Goal: Transaction & Acquisition: Purchase product/service

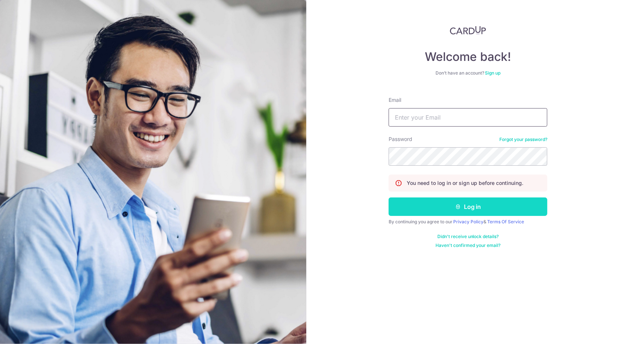
type input "[EMAIL_ADDRESS][DOMAIN_NAME]"
click at [474, 203] on button "Log in" at bounding box center [467, 206] width 159 height 18
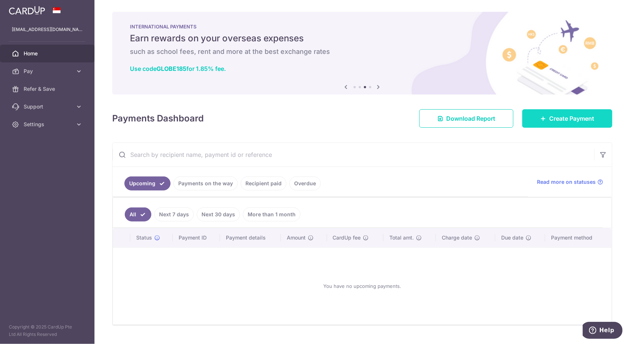
click at [538, 114] on link "Create Payment" at bounding box center [567, 118] width 90 height 18
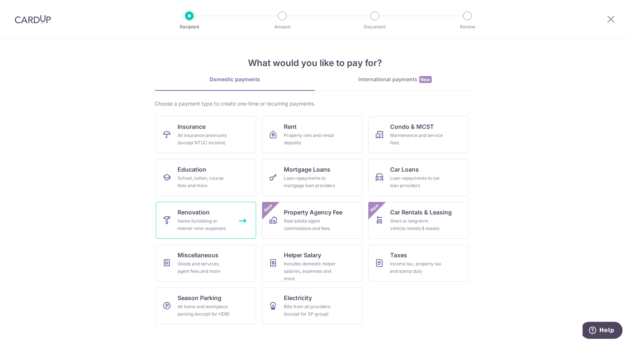
click at [203, 215] on span "Renovation" at bounding box center [194, 212] width 32 height 9
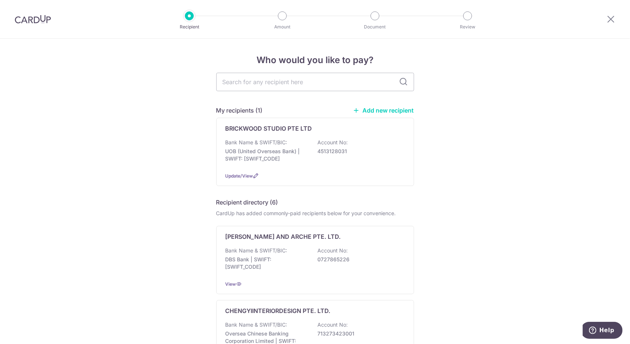
click at [346, 128] on div "BRICKWOOD STUDIO PTE LTD" at bounding box center [310, 128] width 170 height 9
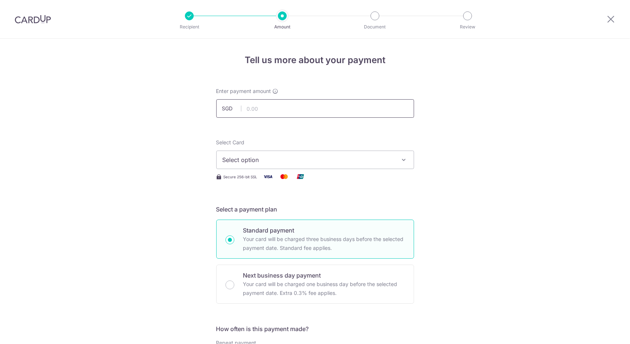
click at [339, 111] on input "text" at bounding box center [315, 108] width 198 height 18
click at [340, 108] on input "text" at bounding box center [315, 108] width 198 height 18
paste input "17,127.17"
type input "17,127.17"
click at [321, 149] on div "Select Card Select option Add credit card Your Cards **** 8139 **** 4761" at bounding box center [315, 154] width 198 height 30
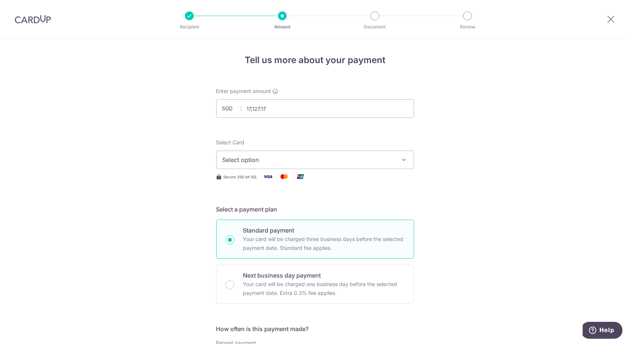
click at [322, 157] on span "Select option" at bounding box center [308, 159] width 172 height 9
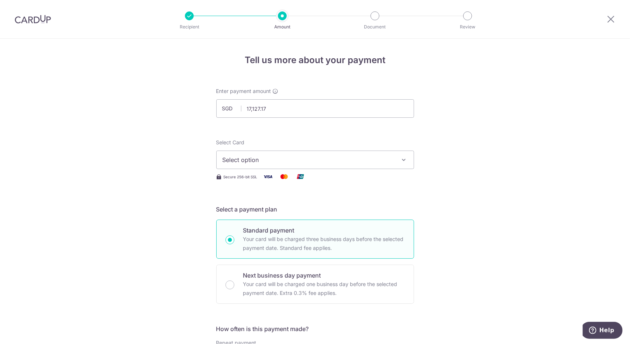
click at [278, 170] on div "Select Card Select option Add credit card Your Cards **** 8139 **** 4761 Secure…" at bounding box center [315, 160] width 198 height 42
click at [282, 160] on span "Select option" at bounding box center [308, 159] width 172 height 9
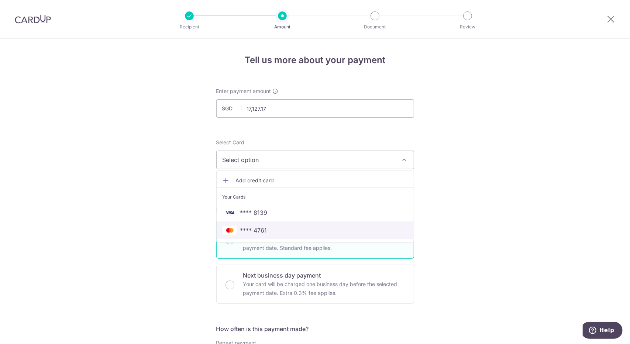
click at [288, 230] on span "**** 4761" at bounding box center [314, 230] width 185 height 9
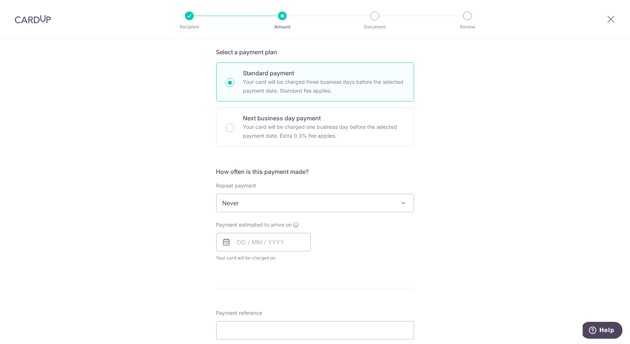
scroll to position [168, 0]
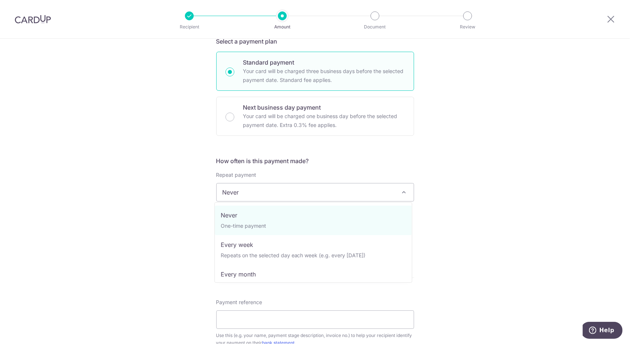
click at [238, 199] on span "Never" at bounding box center [314, 192] width 197 height 18
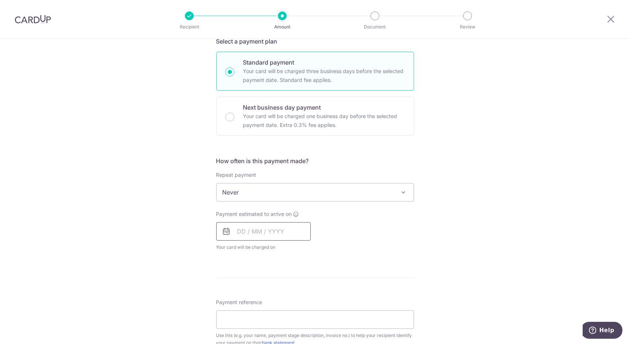
click at [243, 232] on input "text" at bounding box center [263, 231] width 94 height 18
click at [291, 294] on link "9" at bounding box center [290, 298] width 12 height 12
type input "[DATE]"
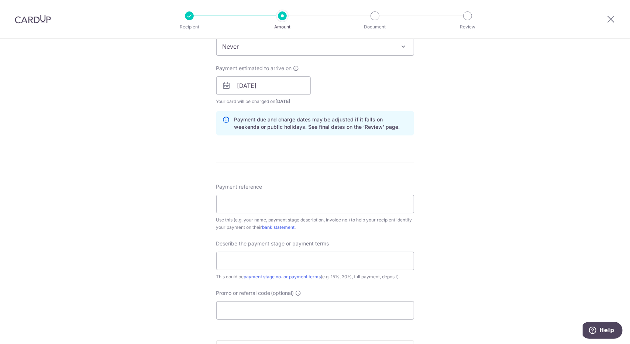
scroll to position [316, 0]
click at [382, 195] on input "Payment reference" at bounding box center [315, 202] width 198 height 18
click at [506, 233] on div "Tell us more about your payment Enter payment amount SGD 17,127.17 17127.17 Sel…" at bounding box center [315, 96] width 630 height 747
click at [333, 256] on input "text" at bounding box center [315, 258] width 198 height 18
click at [173, 247] on div "Tell us more about your payment Enter payment amount SGD 17,127.17 17127.17 Sel…" at bounding box center [315, 96] width 630 height 747
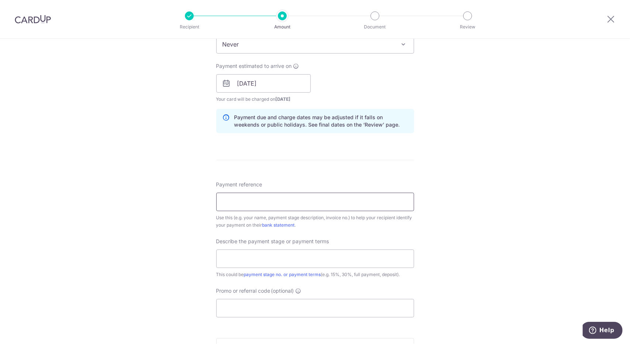
click at [231, 198] on input "Payment reference" at bounding box center [315, 202] width 198 height 18
click at [420, 155] on div "Tell us more about your payment Enter payment amount SGD 17,127.17 17127.17 Sel…" at bounding box center [315, 96] width 630 height 747
click at [452, 300] on div "Tell us more about your payment Enter payment amount SGD 17,127.17 17127.17 Sel…" at bounding box center [315, 96] width 630 height 747
click at [277, 201] on input "Payment reference" at bounding box center [315, 202] width 198 height 18
type input "h"
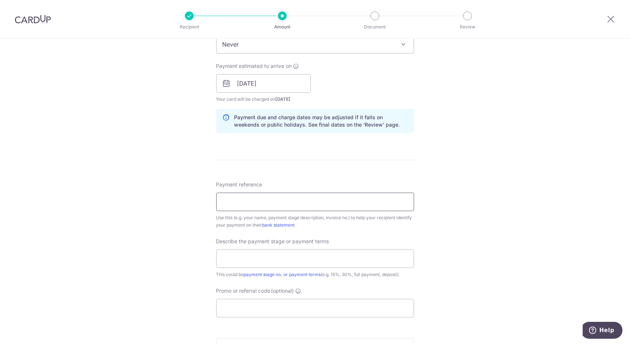
type input "a"
type input "Hacking"
click at [258, 256] on input "text" at bounding box center [315, 258] width 198 height 18
type input "VO1, VO3, VO4"
click at [252, 199] on input "Hacking" at bounding box center [315, 202] width 198 height 18
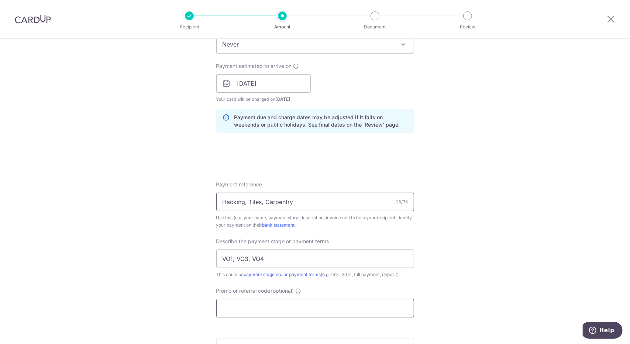
type input "Hacking, Tiles, Carpentry"
click at [260, 302] on input "Promo or referral code (optional)" at bounding box center [315, 308] width 198 height 18
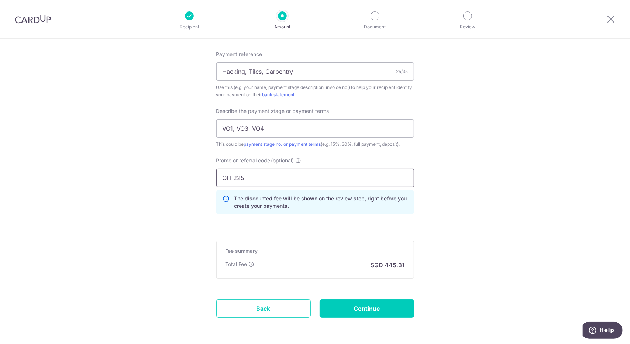
scroll to position [446, 0]
type input "OFF225"
click at [351, 308] on input "Continue" at bounding box center [366, 308] width 94 height 18
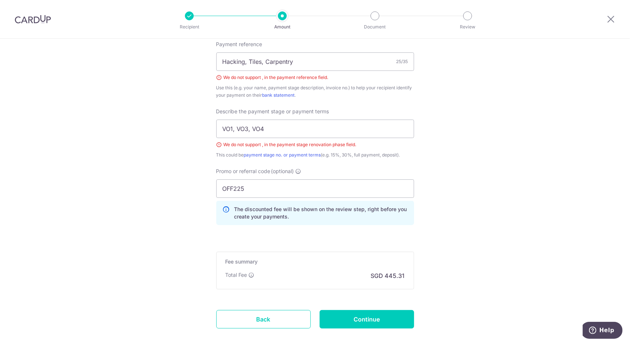
scroll to position [431, 0]
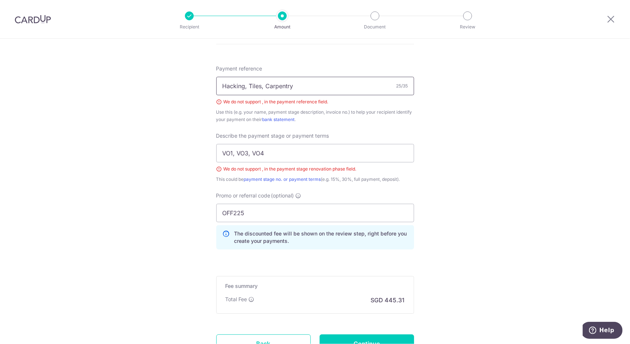
click at [301, 87] on input "Hacking, Tiles, Carpentry" at bounding box center [315, 86] width 198 height 18
drag, startPoint x: 301, startPoint y: 87, endPoint x: 201, endPoint y: 84, distance: 99.6
click at [201, 84] on div "Tell us more about your payment Enter payment amount SGD 17,127.17 17127.17 Sel…" at bounding box center [315, 7] width 630 height 801
type input "Hacking & Carpentry"
drag, startPoint x: 274, startPoint y: 156, endPoint x: 210, endPoint y: 146, distance: 65.3
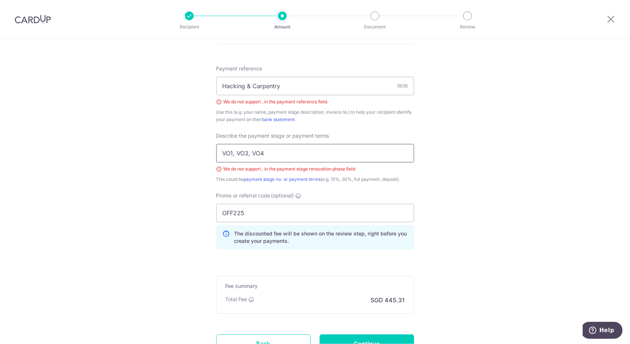
click at [210, 146] on div "Tell us more about your payment Enter payment amount SGD 17,127.17 17127.17 Sel…" at bounding box center [315, 7] width 630 height 801
type input "1"
type input "F"
click at [235, 156] on input "text" at bounding box center [315, 153] width 198 height 18
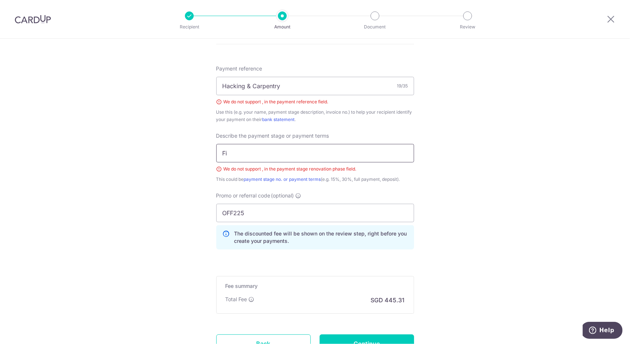
type input "F"
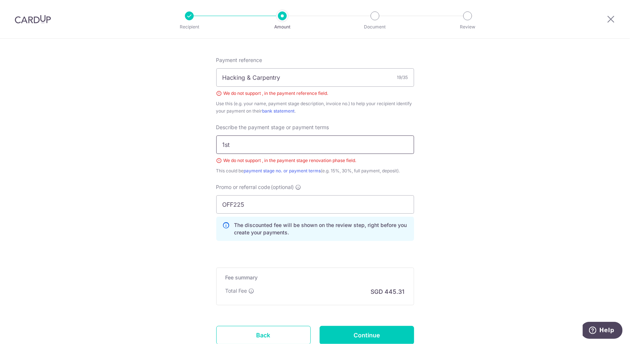
scroll to position [493, 0]
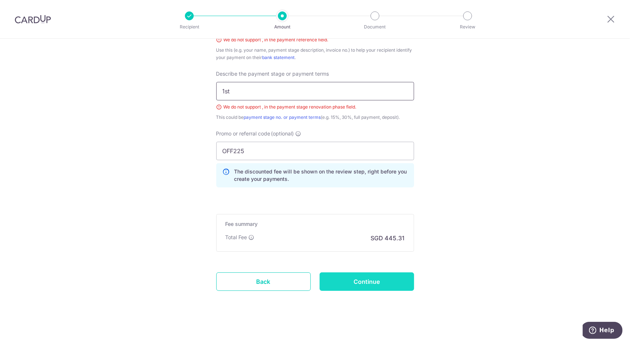
type input "1st"
click at [363, 277] on input "Continue" at bounding box center [366, 281] width 94 height 18
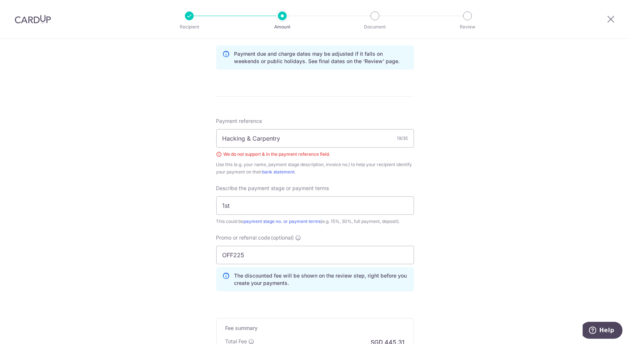
scroll to position [378, 0]
drag, startPoint x: 294, startPoint y: 141, endPoint x: 243, endPoint y: 143, distance: 50.6
click at [243, 143] on input "Hacking & Carpentry" at bounding box center [315, 140] width 198 height 18
click at [247, 139] on input "Hacking & Carpentry" at bounding box center [315, 140] width 198 height 18
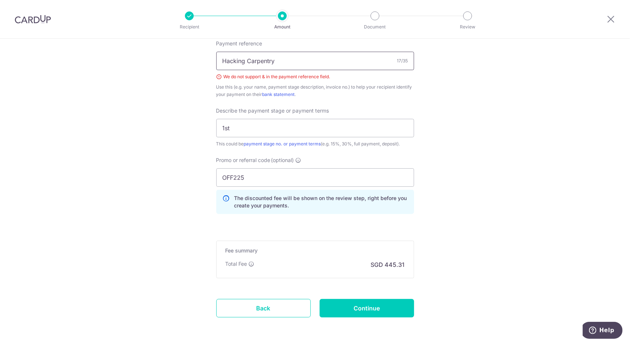
scroll to position [483, 0]
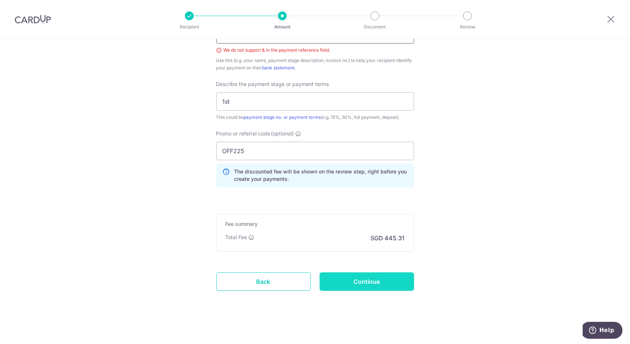
type input "Hacking Carpentry"
click at [356, 274] on input "Continue" at bounding box center [366, 281] width 94 height 18
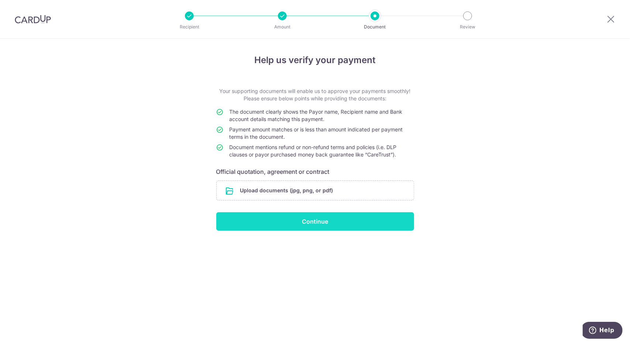
click at [335, 222] on input "Continue" at bounding box center [315, 221] width 198 height 18
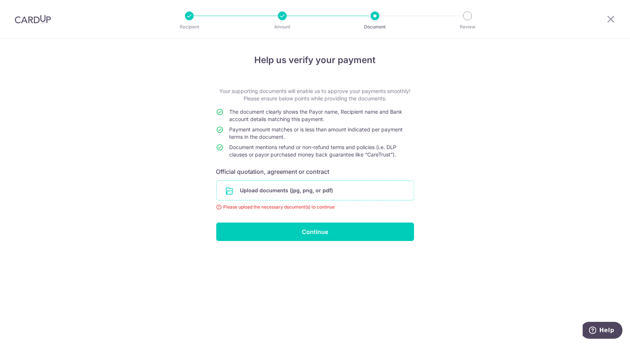
click at [323, 191] on input "file" at bounding box center [314, 190] width 197 height 19
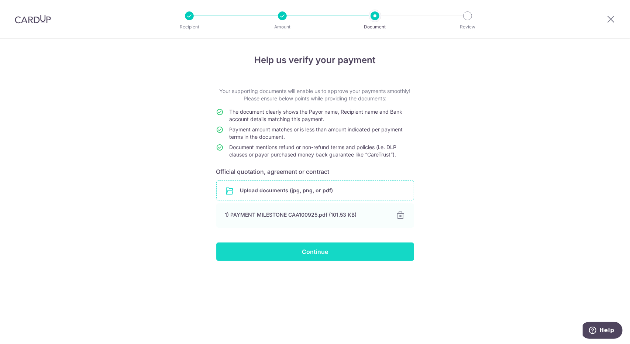
click at [276, 251] on input "Continue" at bounding box center [315, 251] width 198 height 18
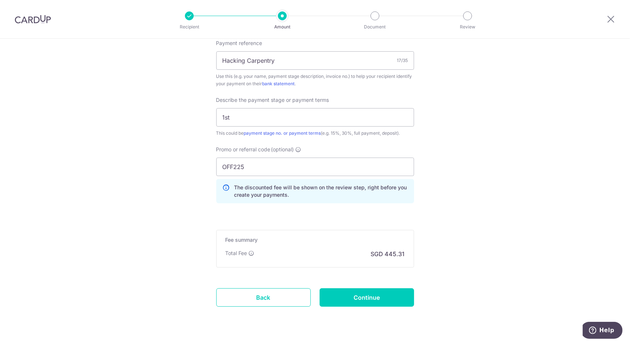
scroll to position [473, 0]
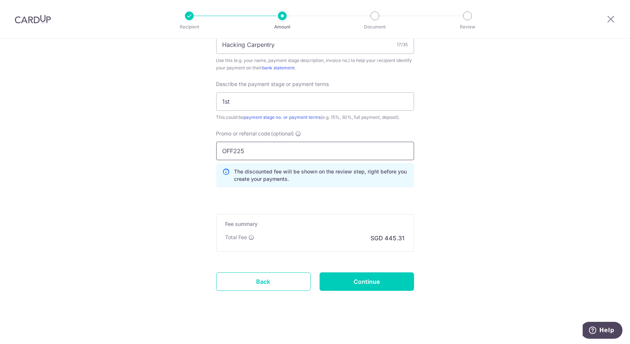
drag, startPoint x: 253, startPoint y: 152, endPoint x: 195, endPoint y: 152, distance: 57.9
type input "MILELION"
click at [344, 281] on input "Continue" at bounding box center [366, 281] width 94 height 18
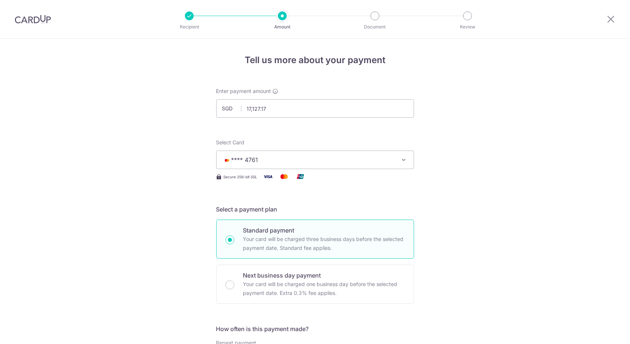
scroll to position [483, 0]
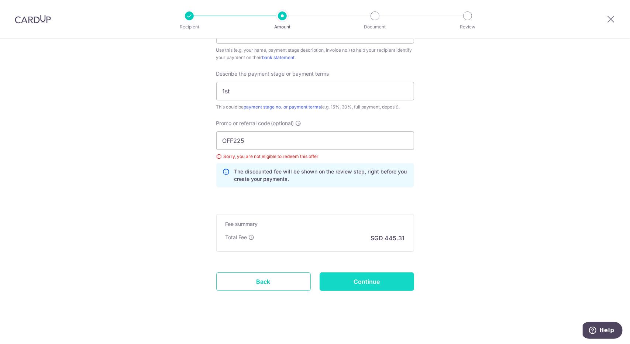
click at [357, 274] on input "Continue" at bounding box center [366, 281] width 94 height 18
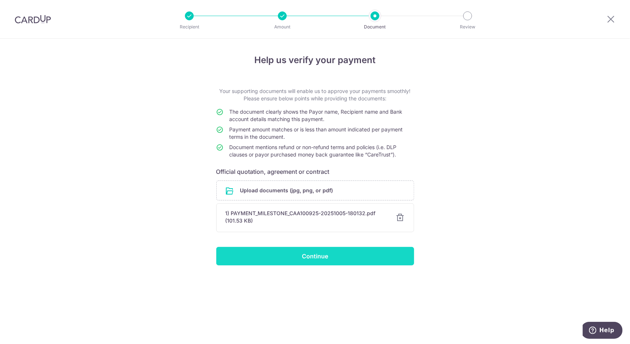
click at [353, 254] on input "Continue" at bounding box center [315, 256] width 198 height 18
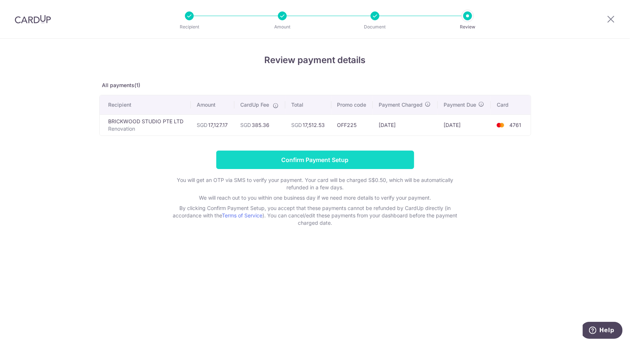
click at [309, 158] on input "Confirm Payment Setup" at bounding box center [315, 159] width 198 height 18
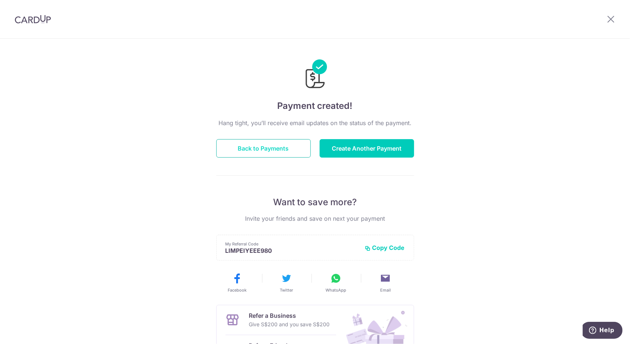
click at [290, 148] on button "Back to Payments" at bounding box center [263, 148] width 94 height 18
